Goal: Find specific page/section: Find specific page/section

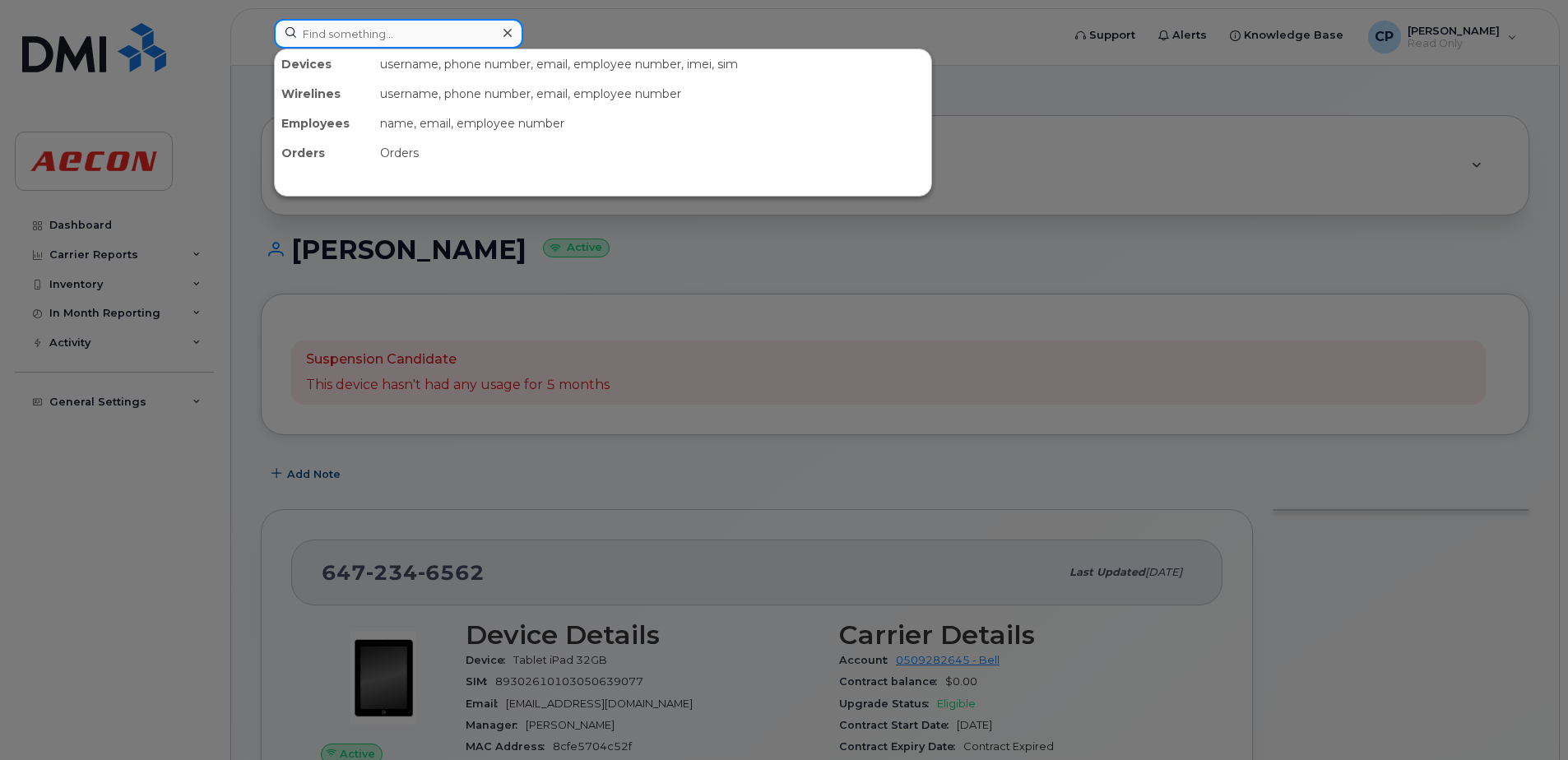
click at [366, 39] on input at bounding box center [399, 33] width 249 height 29
paste input "5195027858"
type input "5195027858"
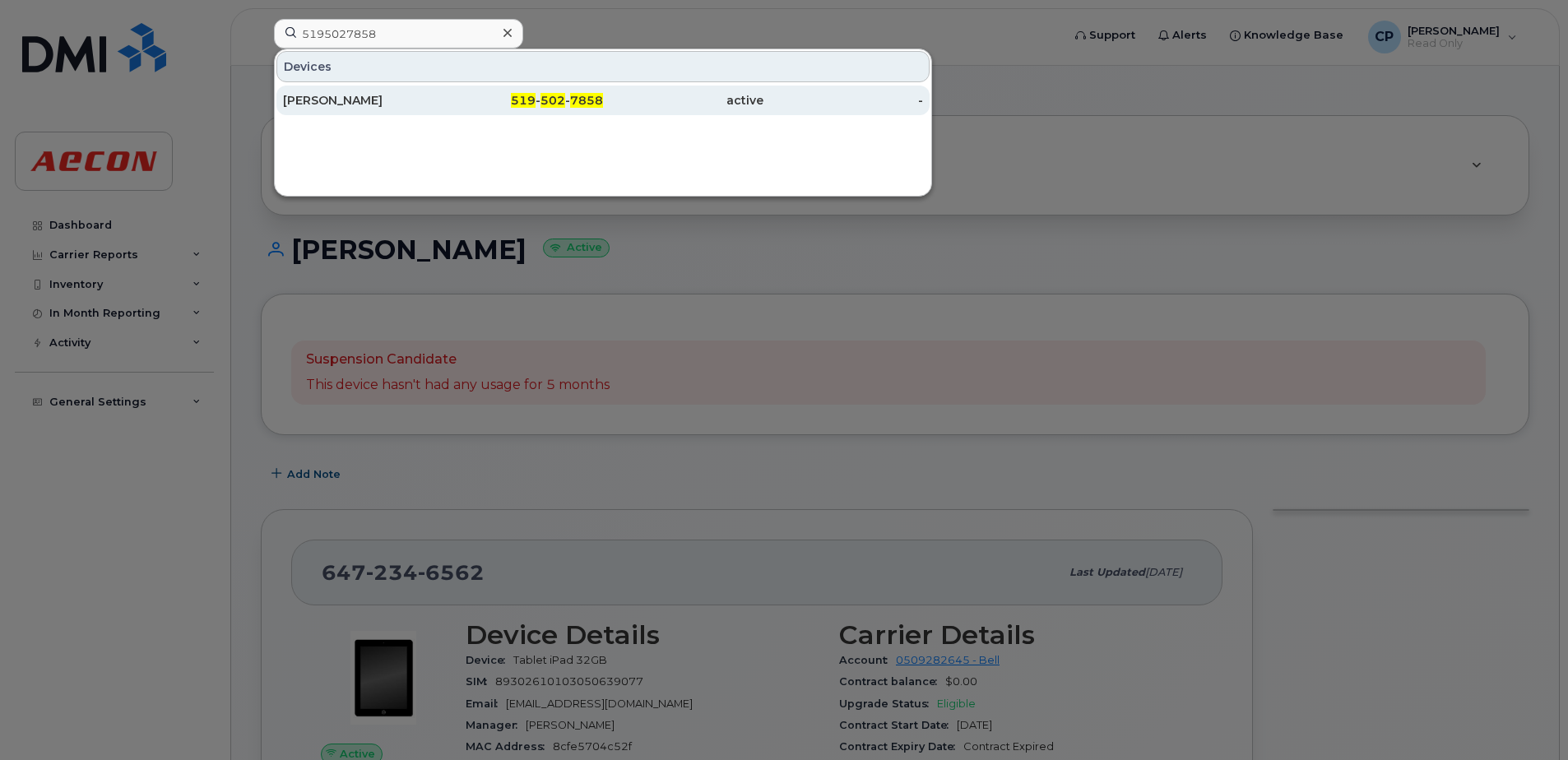
click at [372, 99] on div "Andrew Giralt" at bounding box center [364, 100] width 161 height 16
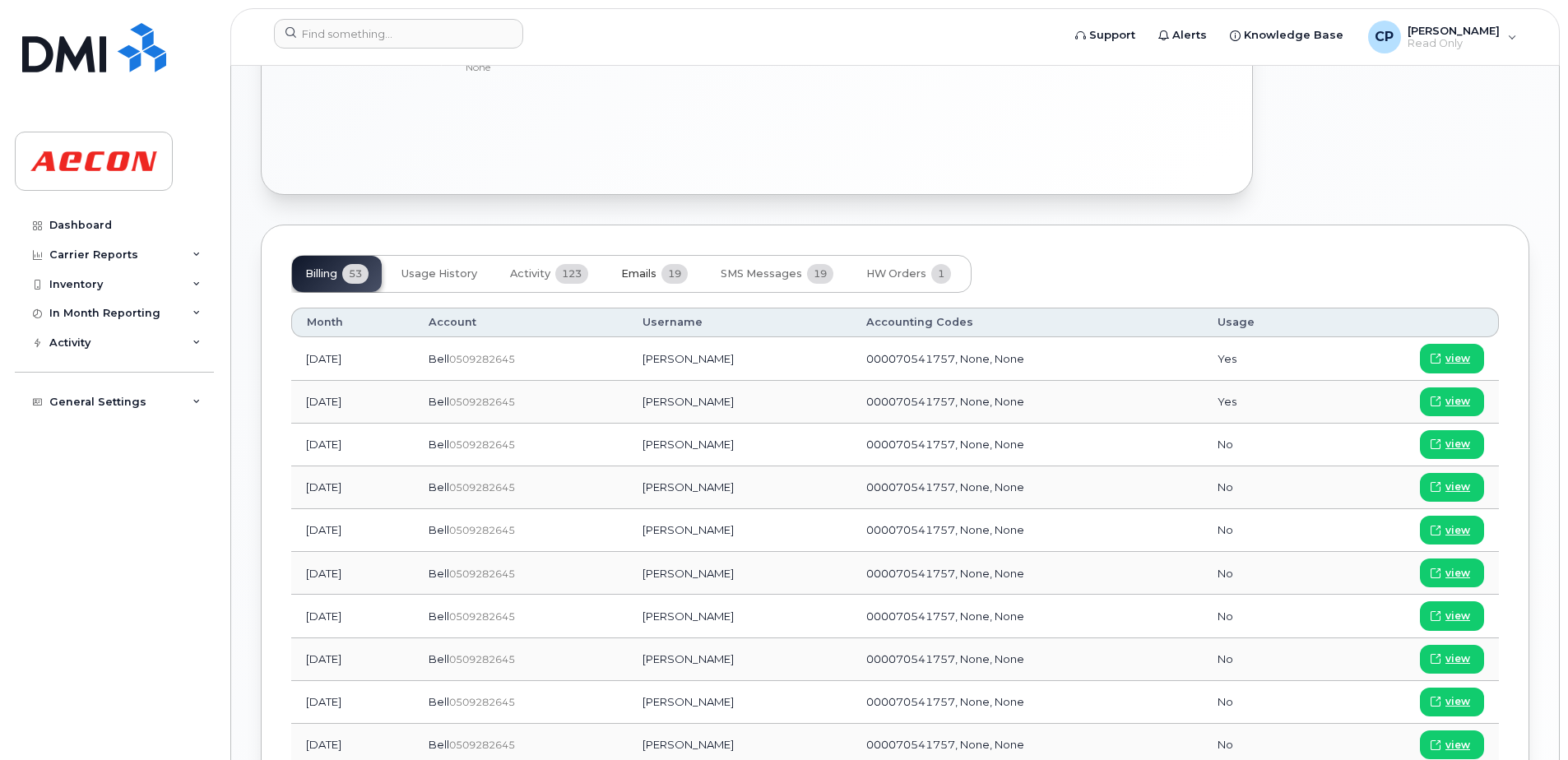
scroll to position [1224, 0]
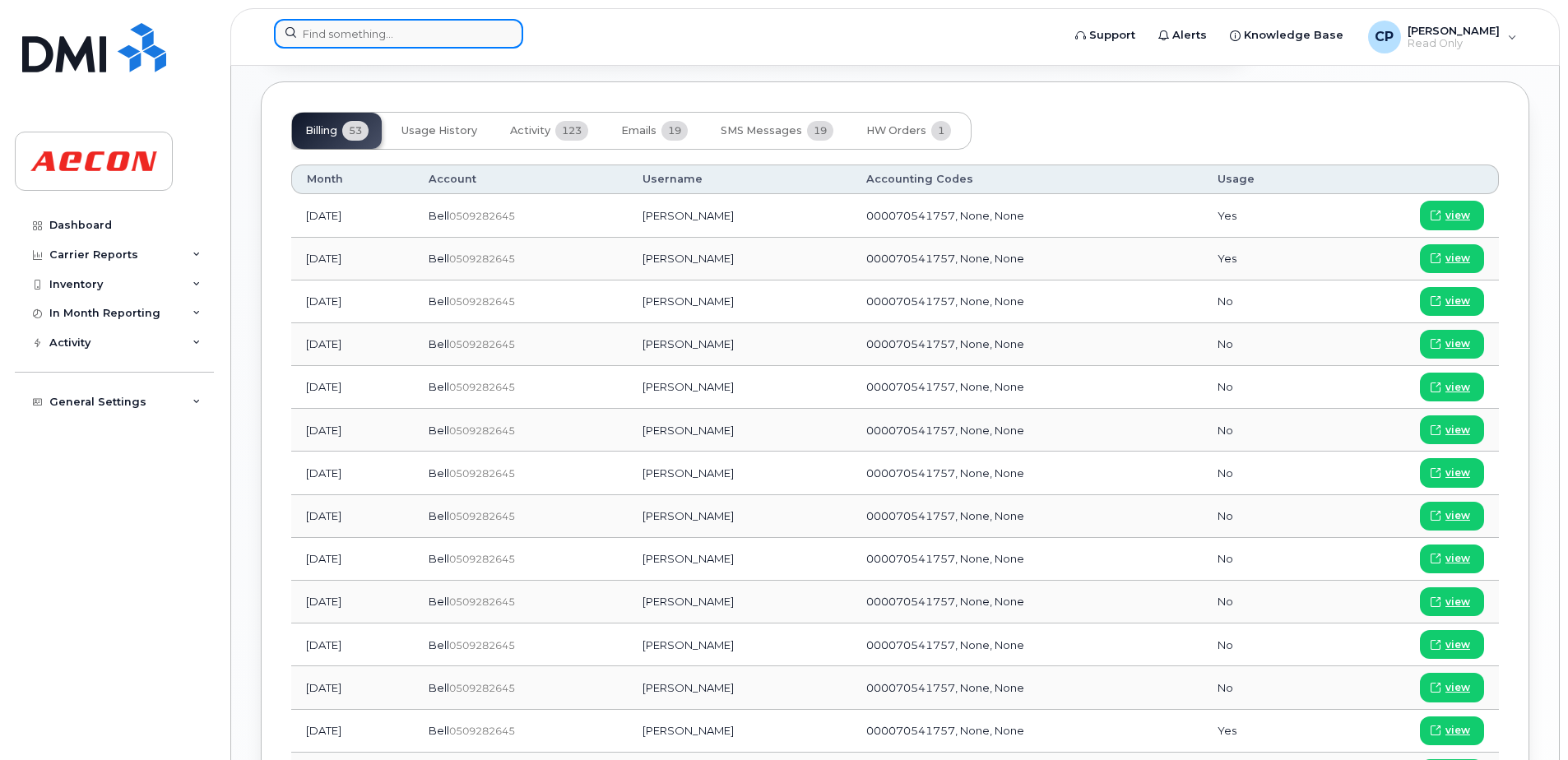
click at [336, 39] on input at bounding box center [399, 33] width 249 height 29
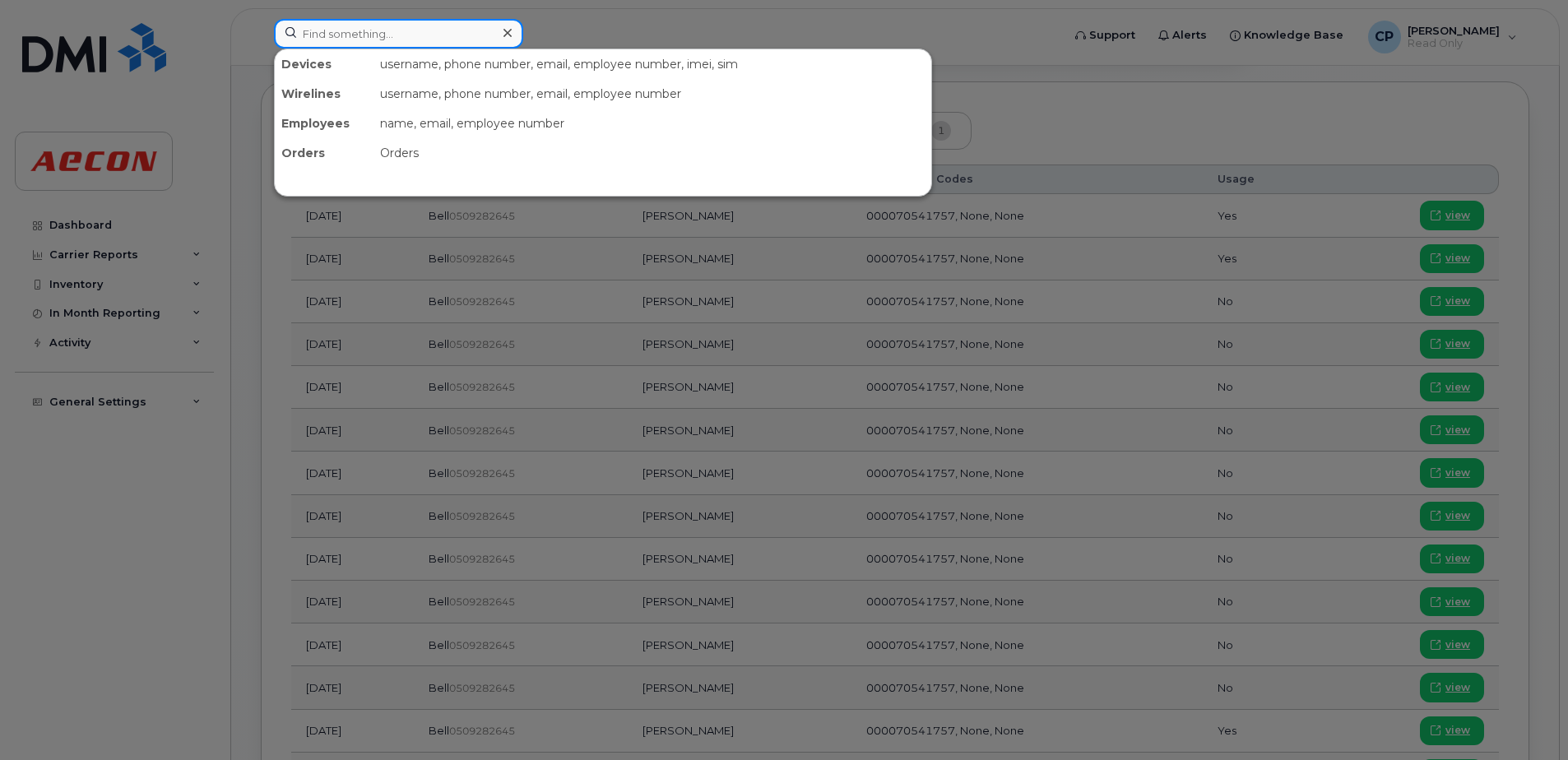
paste input "4164275154"
type input "4164275154"
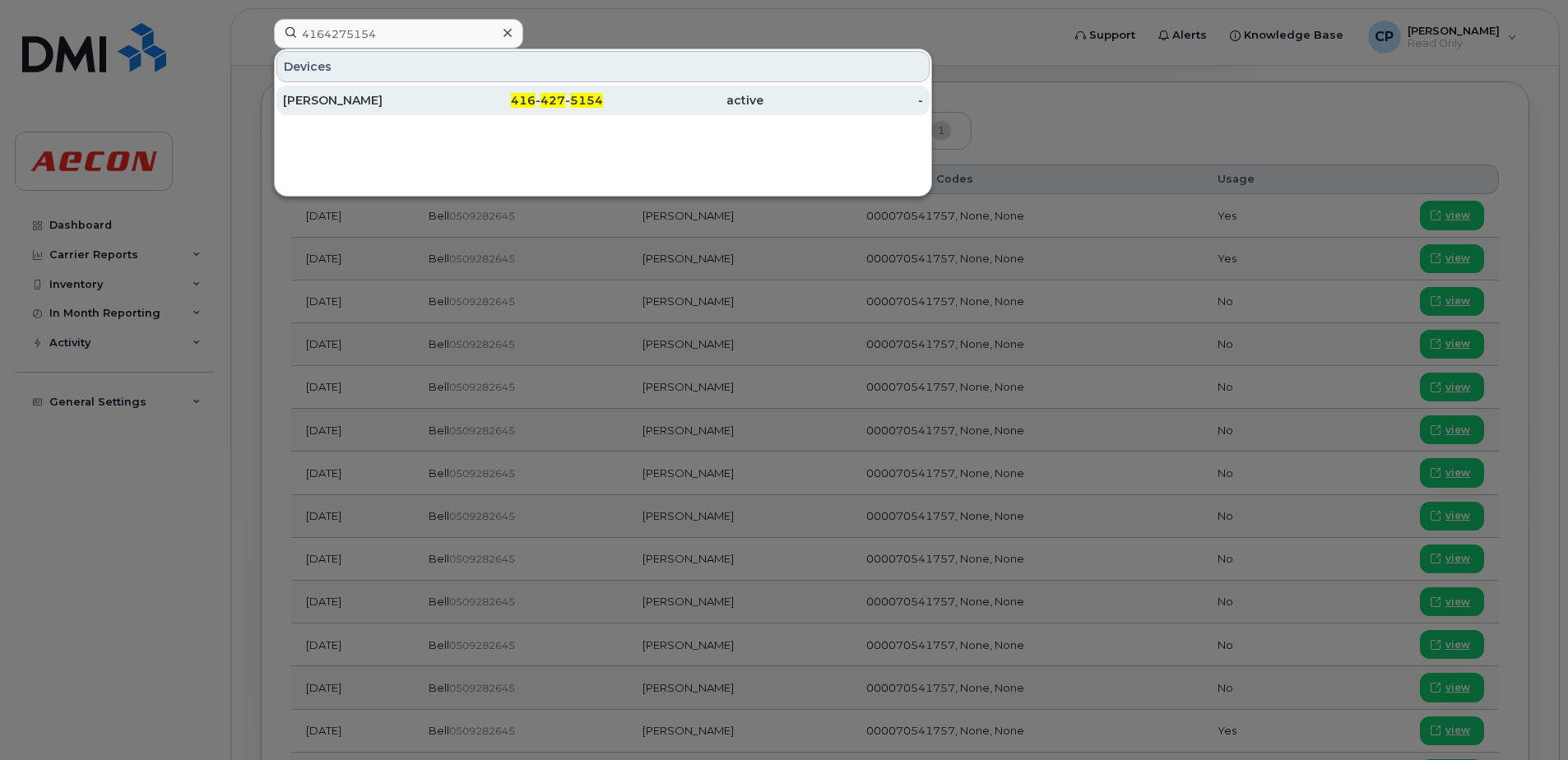
click at [611, 93] on div "active" at bounding box center [683, 100] width 161 height 16
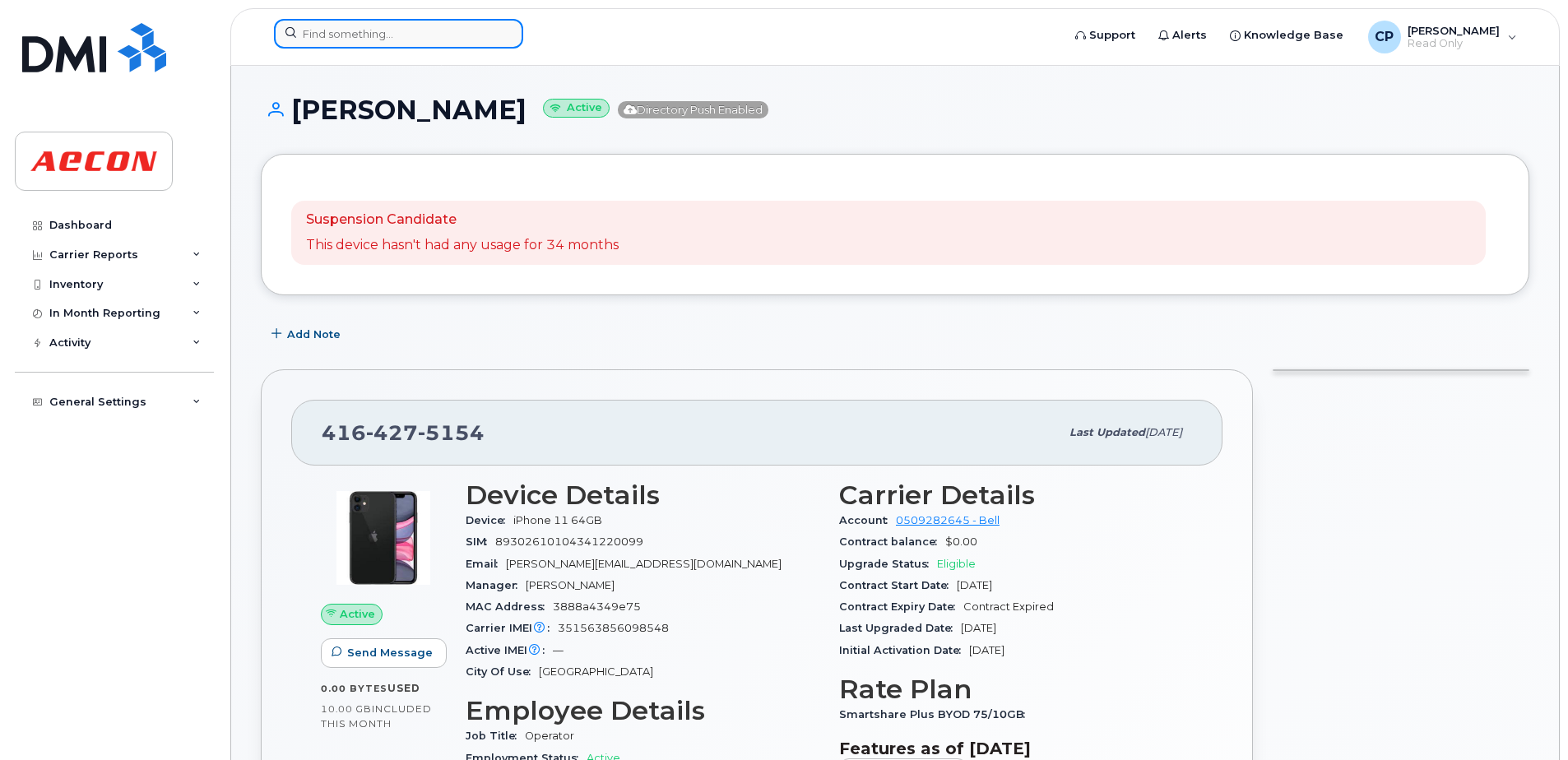
click at [335, 37] on input at bounding box center [399, 33] width 249 height 29
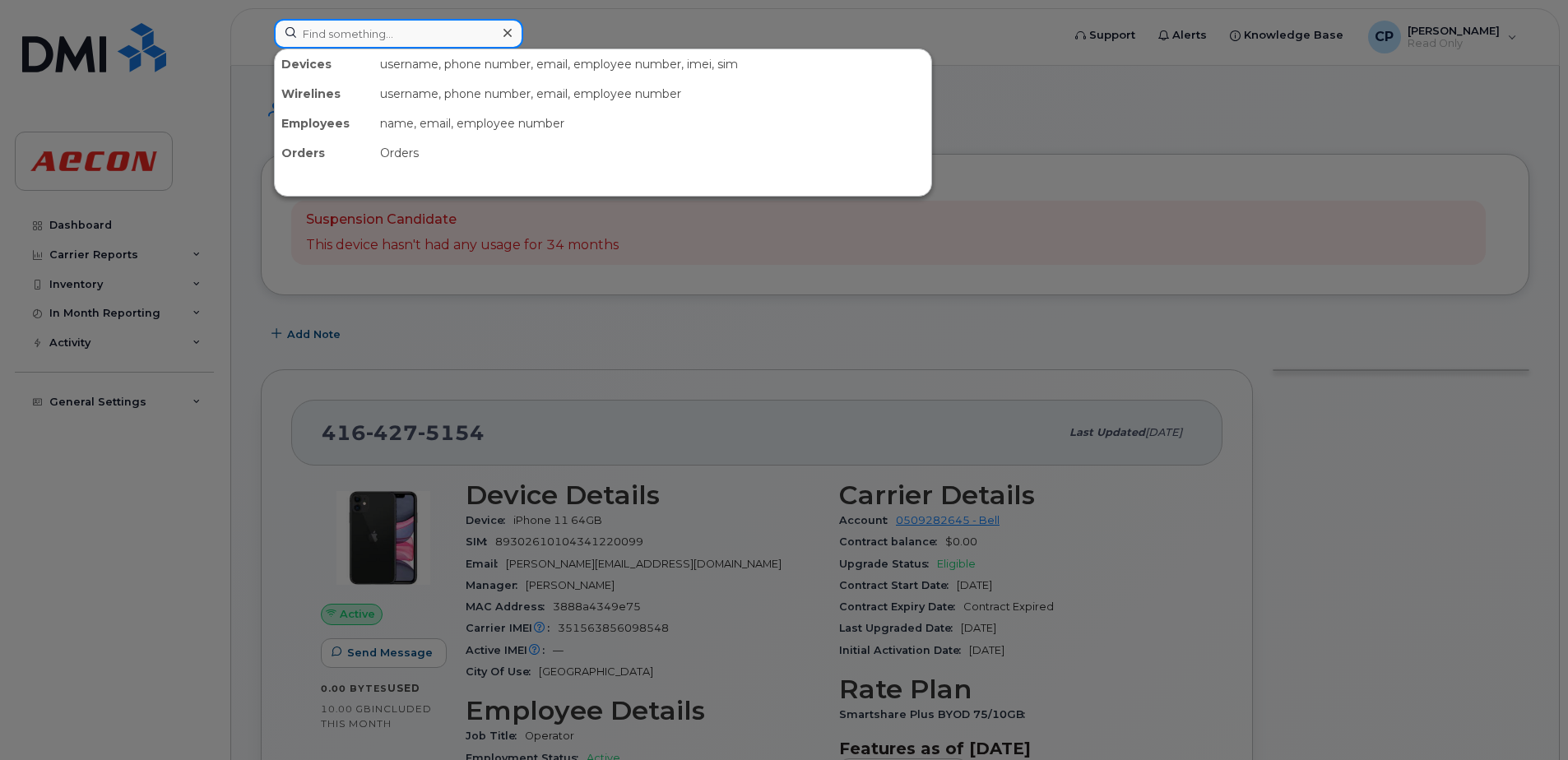
paste input "4165762030"
type input "4165762030"
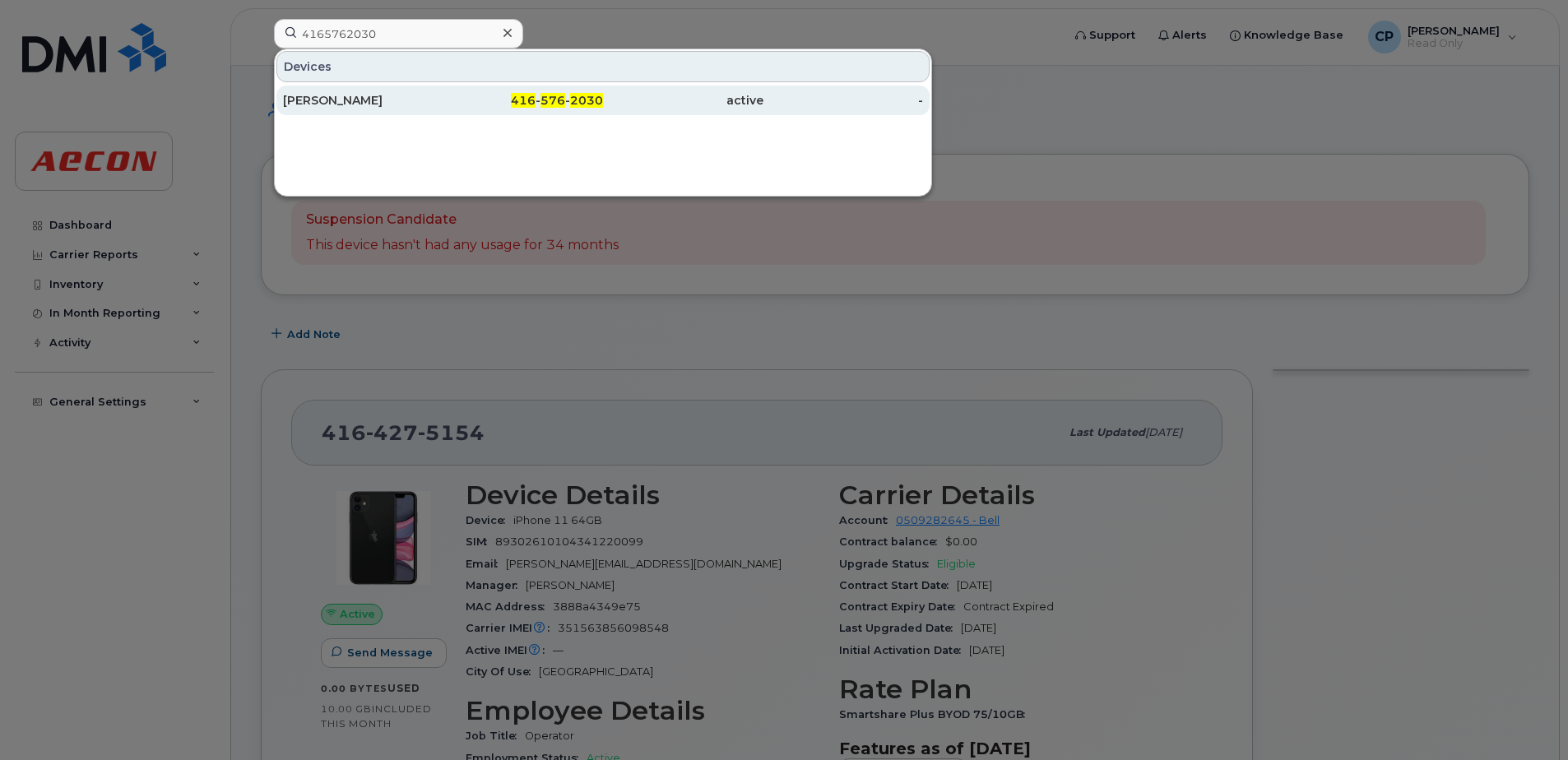
click at [652, 104] on div "active" at bounding box center [683, 100] width 161 height 16
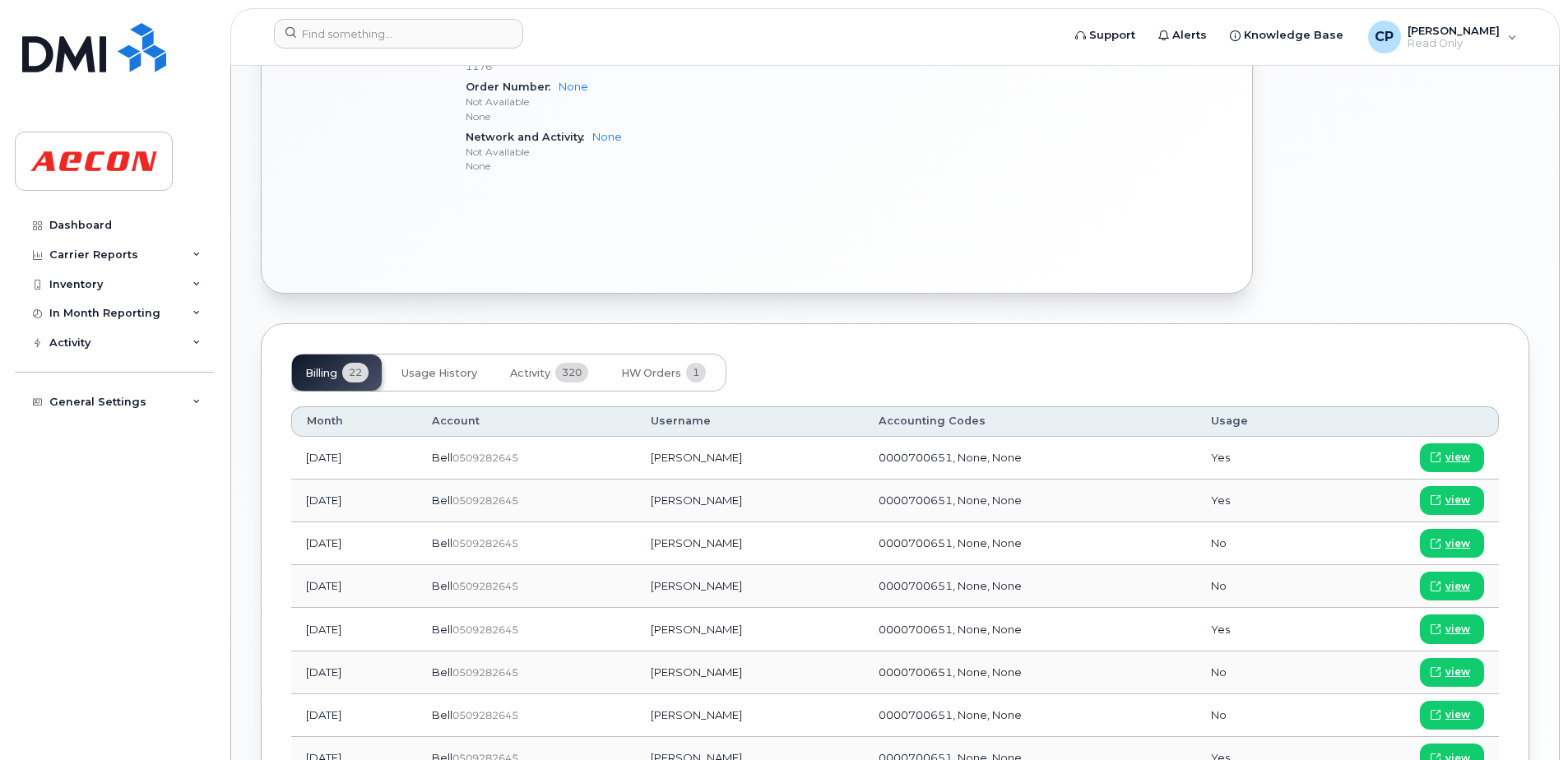
scroll to position [904, 0]
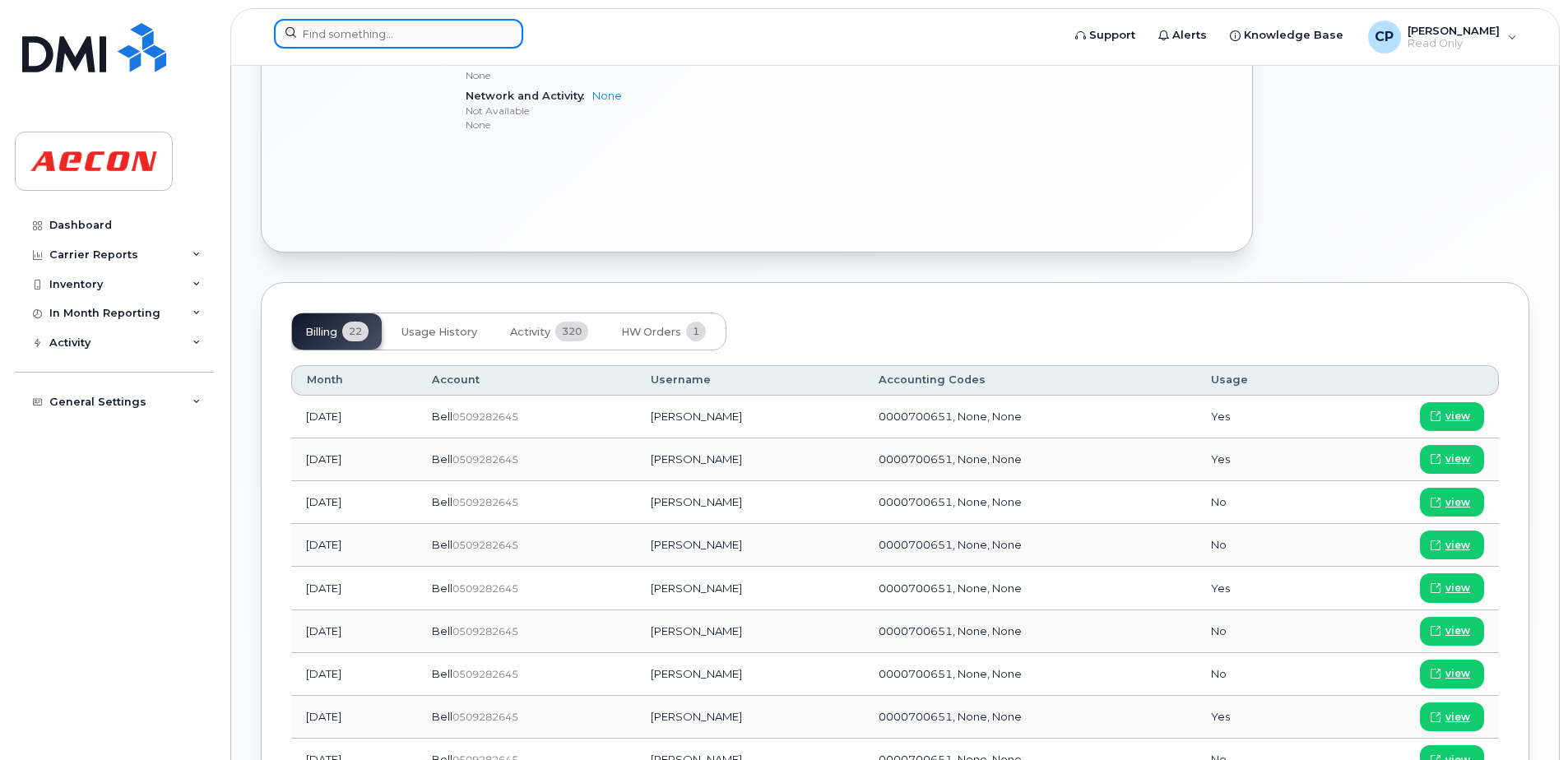
click at [422, 35] on input at bounding box center [399, 33] width 249 height 29
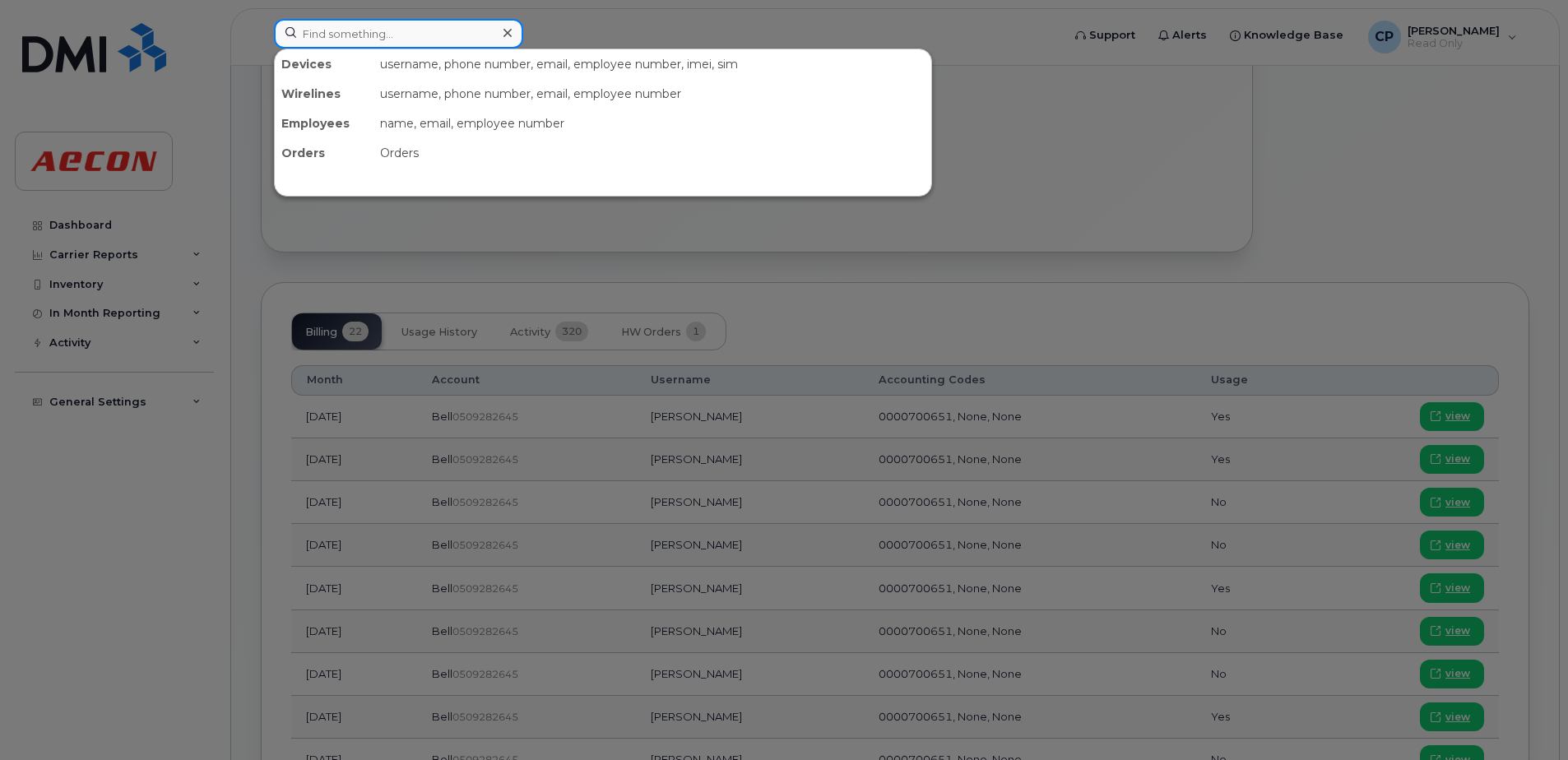
paste input "2363804483"
type input "2363804483"
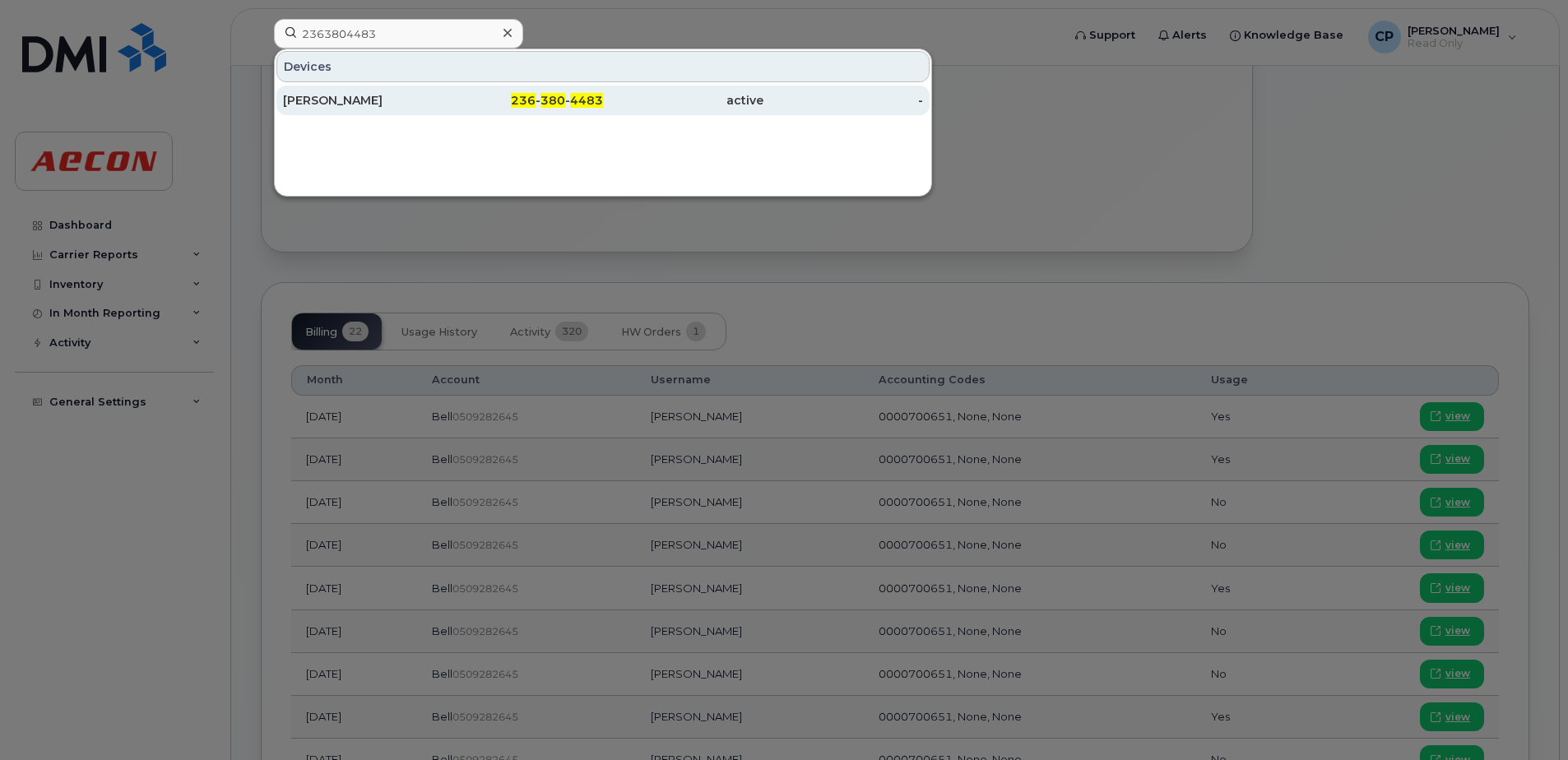
click at [466, 110] on div "236 - 380 - 4483" at bounding box center [524, 100] width 161 height 29
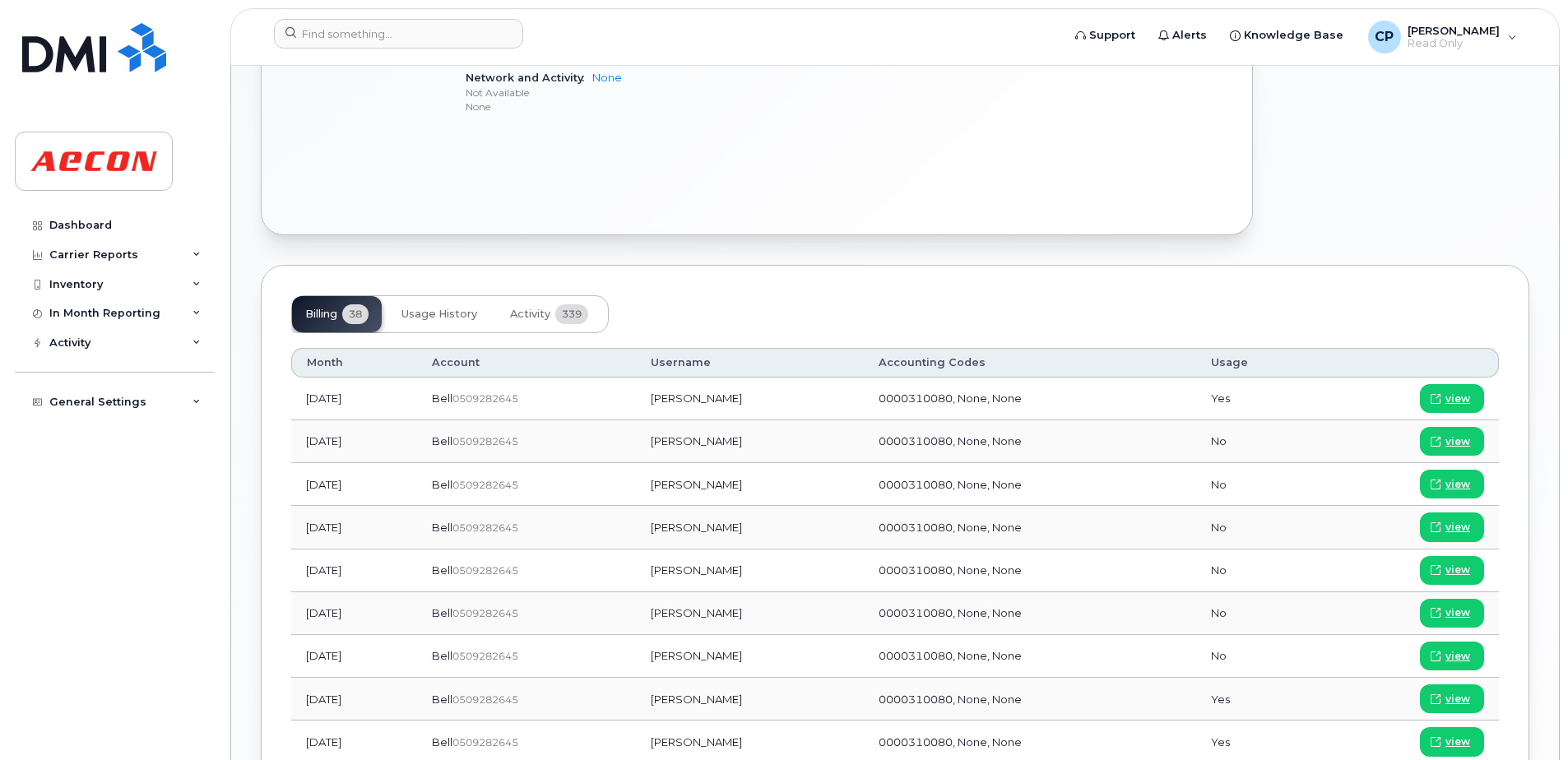
scroll to position [987, 0]
